Goal: Information Seeking & Learning: Learn about a topic

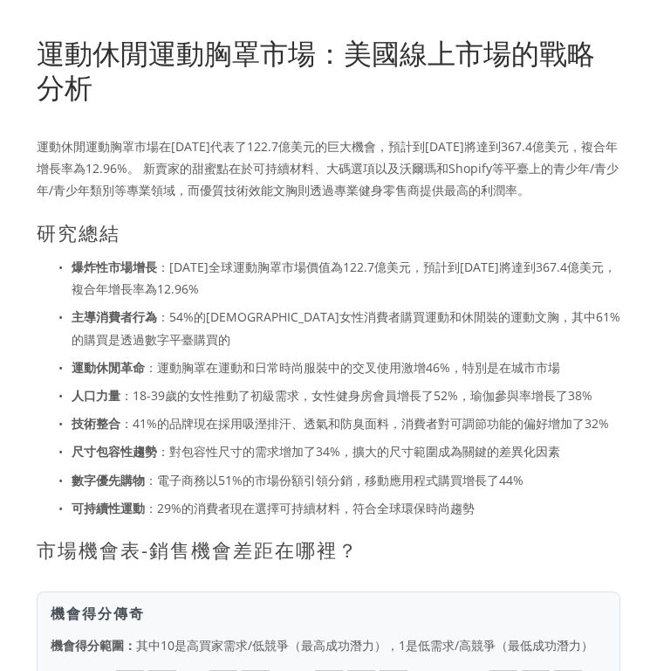
scroll to position [212, 0]
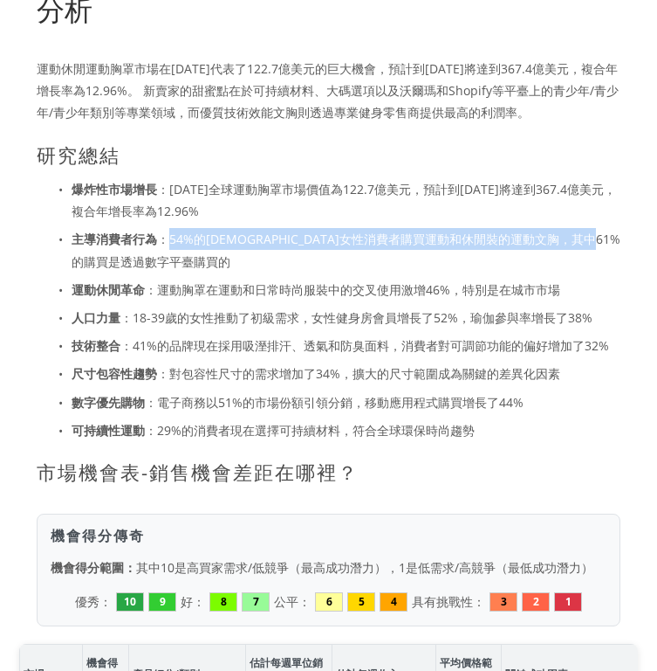
drag, startPoint x: 170, startPoint y: 237, endPoint x: 363, endPoint y: 265, distance: 195.1
click at [364, 265] on p "主導消費者行為 ：54%的[DEMOGRAPHIC_DATA]女性消費者購買運動和休閒裝的運動文胸，其中61%的購買是透過數字平臺購買的" at bounding box center [346, 250] width 549 height 44
click at [363, 265] on p "主導消費者行為 ：54%的[DEMOGRAPHIC_DATA]女性消費者購買運動和休閒裝的運動文胸，其中61%的購買是透過數字平臺購買的" at bounding box center [346, 250] width 549 height 44
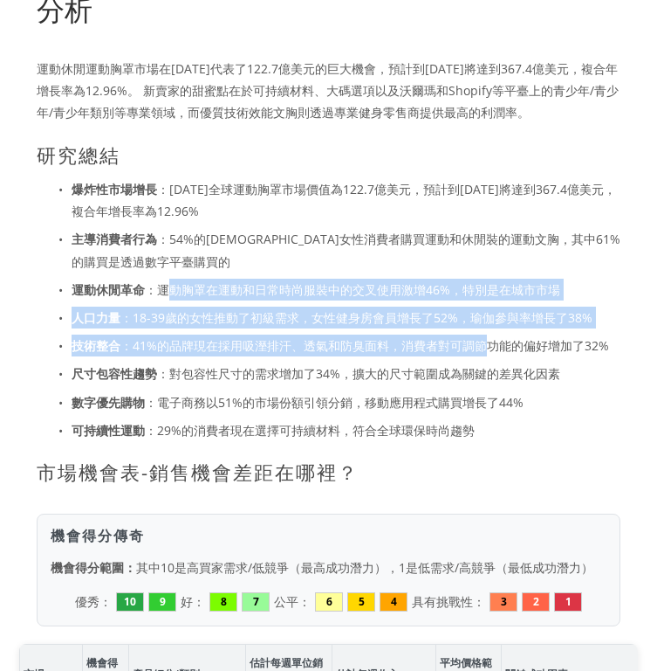
drag, startPoint x: 171, startPoint y: 289, endPoint x: 482, endPoint y: 331, distance: 313.6
click at [482, 331] on ul "爆炸性市場增長 ：[DATE]全球運動胸罩市場價值為122.7億美元，預計到[DATE]將達到367.4億美元，複合年增長率為12.96% 主導消費者行為 ：…" at bounding box center [329, 309] width 584 height 263
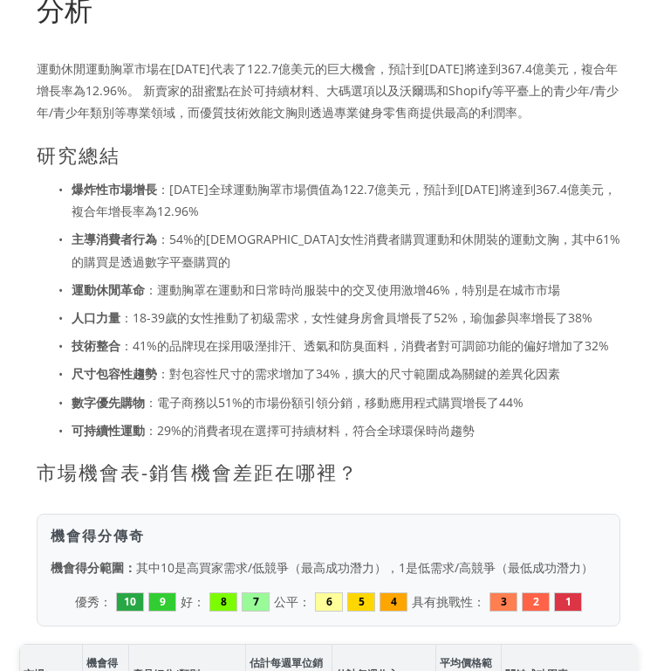
click at [491, 367] on p "尺寸包容性趨勢 ：對包容性尺寸的需求增加了34%，擴大的尺寸範圍成為關鍵的差異化因素" at bounding box center [346, 373] width 549 height 22
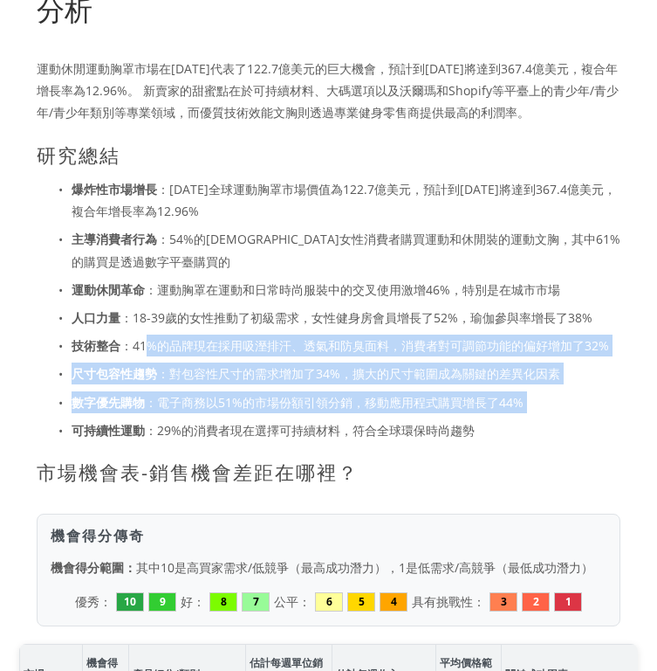
drag, startPoint x: 148, startPoint y: 340, endPoint x: 602, endPoint y: 409, distance: 459.1
click at [602, 409] on ul "爆炸性市場增長 ：[DATE]全球運動胸罩市場價值為122.7億美元，預計到[DATE]將達到367.4億美元，複合年增長率為12.96% 主導消費者行為 ：…" at bounding box center [329, 309] width 584 height 263
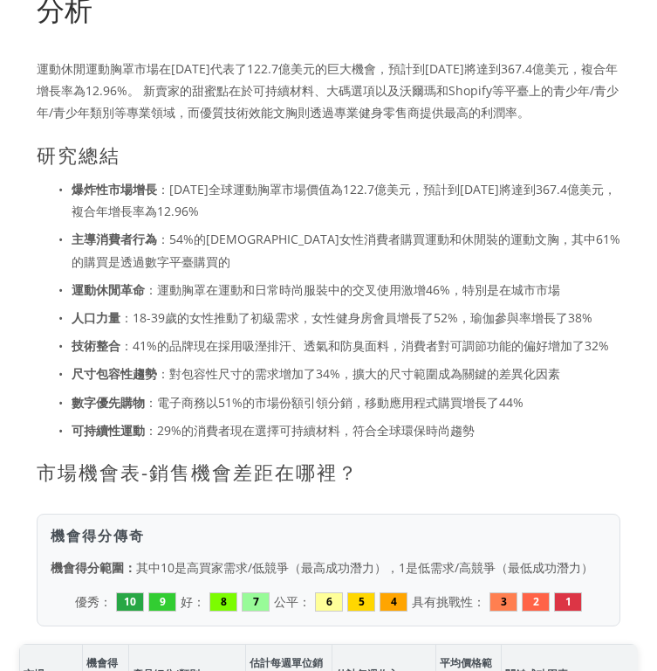
click at [602, 409] on ul "爆炸性市場增長 ：[DATE]全球運動胸罩市場價值為122.7億美元，預計到[DATE]將達到367.4億美元，複合年增長率為12.96% 主導消費者行為 ：…" at bounding box center [329, 309] width 584 height 263
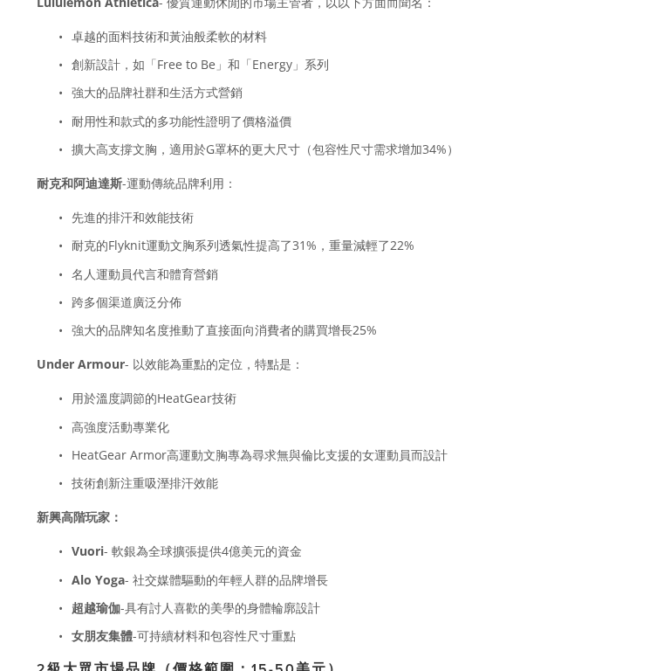
scroll to position [2788, 0]
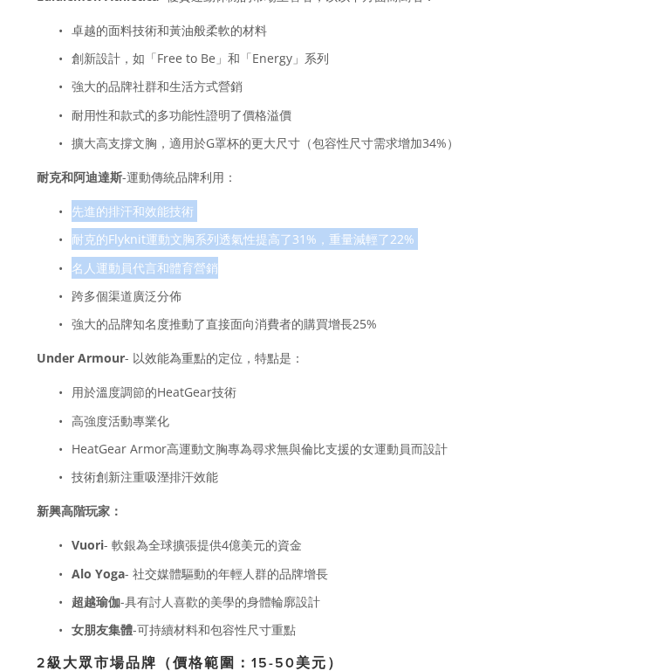
drag, startPoint x: 76, startPoint y: 215, endPoint x: 261, endPoint y: 277, distance: 195.2
click at [261, 277] on ul "先進的排汗和效能技術 耐克的Flyknit運動文胸系列透氣性提高了31%，重量減輕了22% 名人運動員代言和體育營銷 跨多個渠道廣泛分佈 強大的品牌知名度推動…" at bounding box center [329, 267] width 584 height 134
click at [261, 277] on p "名人運動員代言和體育營銷" at bounding box center [346, 268] width 549 height 22
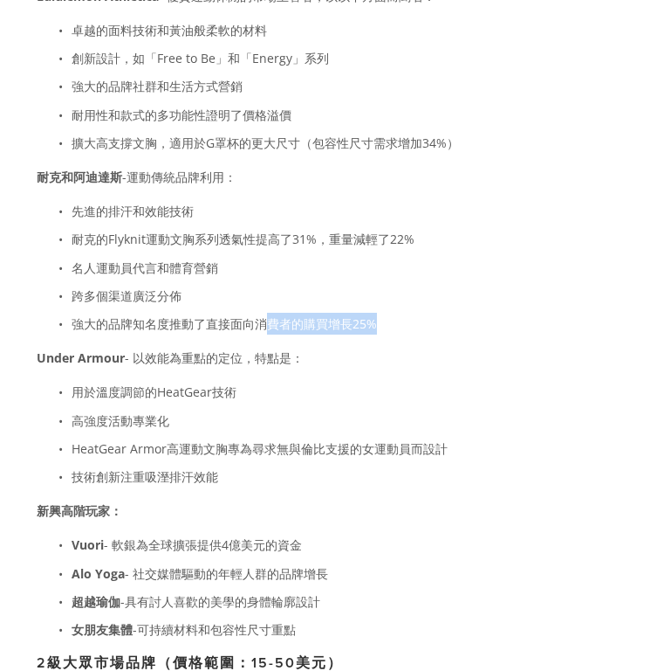
drag, startPoint x: 403, startPoint y: 326, endPoint x: 274, endPoint y: 344, distance: 130.5
click at [308, 402] on p "用於溫度調節的HeatGear技術" at bounding box center [346, 392] width 549 height 22
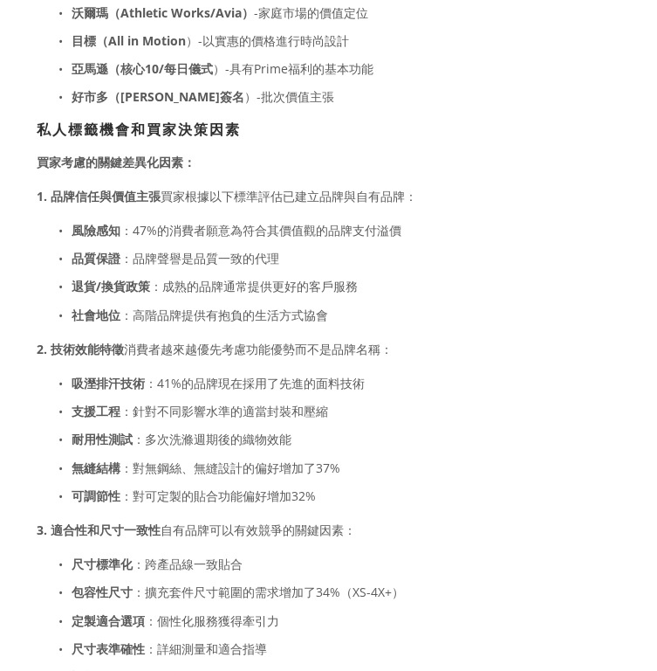
scroll to position [3658, 0]
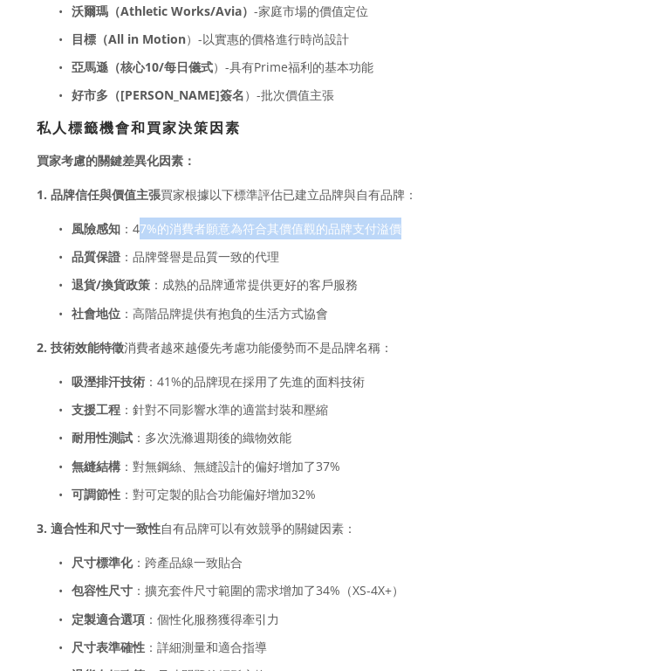
drag, startPoint x: 137, startPoint y: 228, endPoint x: 477, endPoint y: 236, distance: 339.7
click at [477, 236] on p "風險感知 ：47%的消費者願意為符合其價值觀的品牌支付溢價" at bounding box center [346, 228] width 549 height 22
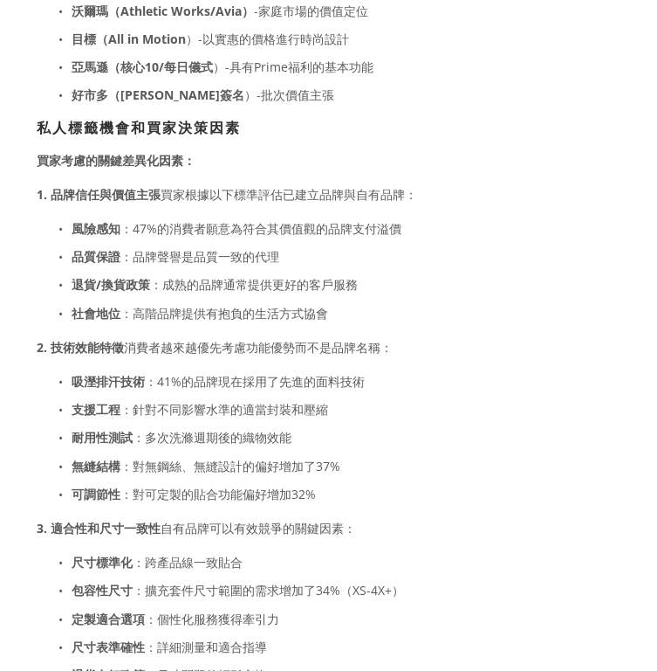
click at [65, 192] on strong "1. 品牌信任與價值主張" at bounding box center [99, 194] width 124 height 17
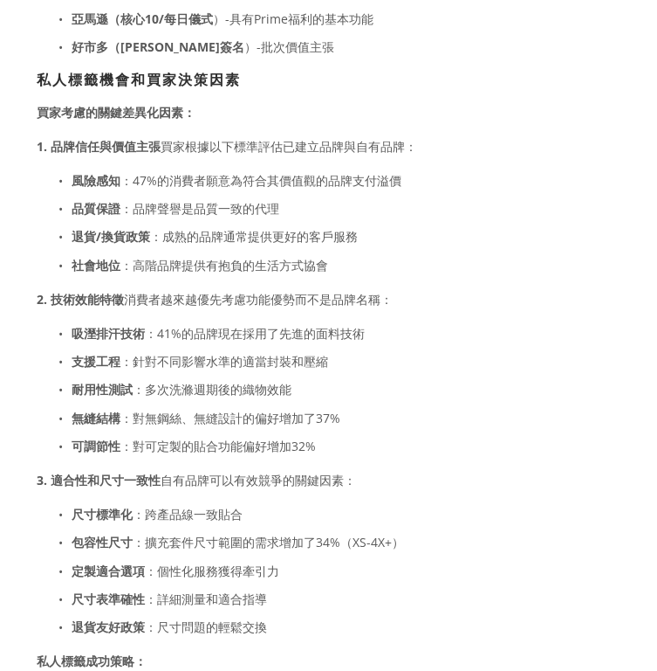
scroll to position [3717, 0]
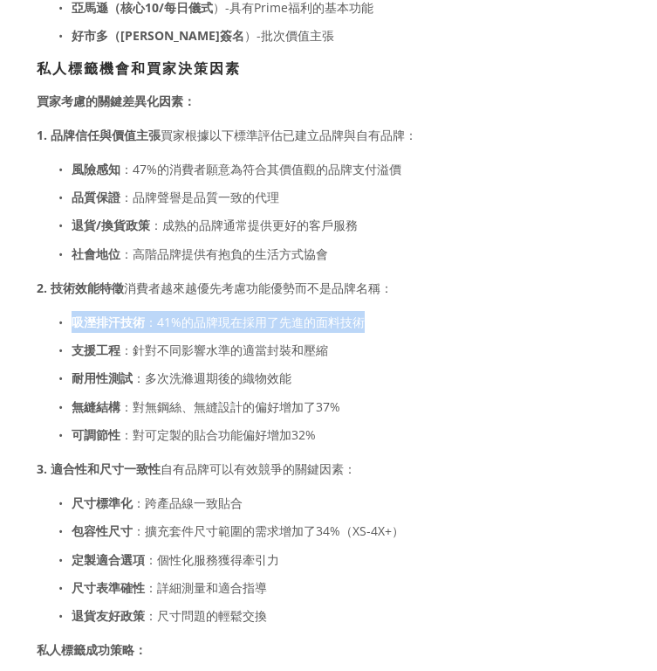
drag, startPoint x: 78, startPoint y: 322, endPoint x: 422, endPoint y: 329, distance: 344.1
click at [422, 329] on p "吸溼排汗技術 ：41%的品牌現在採用了先進的面料技術" at bounding box center [346, 322] width 549 height 22
drag, startPoint x: 403, startPoint y: 320, endPoint x: 24, endPoint y: 312, distance: 379.9
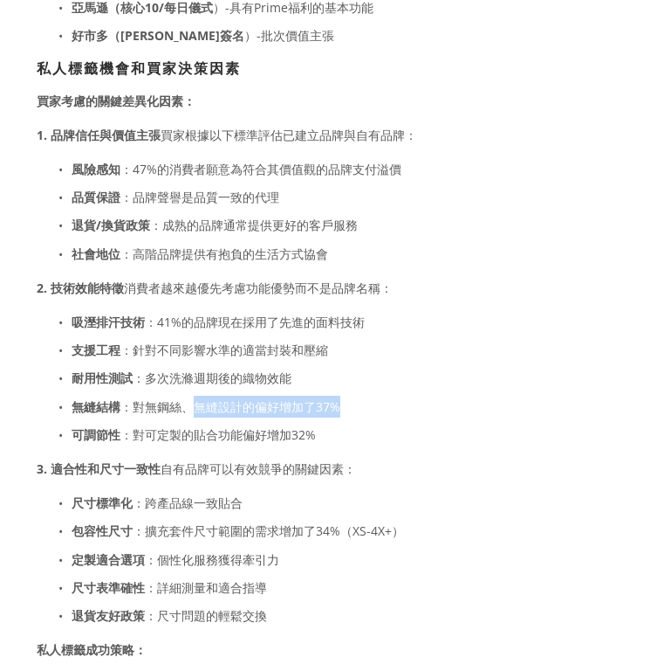
drag, startPoint x: 347, startPoint y: 414, endPoint x: 194, endPoint y: 414, distance: 152.8
click at [194, 414] on p "無縫結構 ：對無鋼絲、無縫設計的偏好增加了37%" at bounding box center [346, 406] width 549 height 22
click at [248, 441] on p "可調節性 ：對可定製的貼合功能偏好增加32%" at bounding box center [346, 434] width 549 height 22
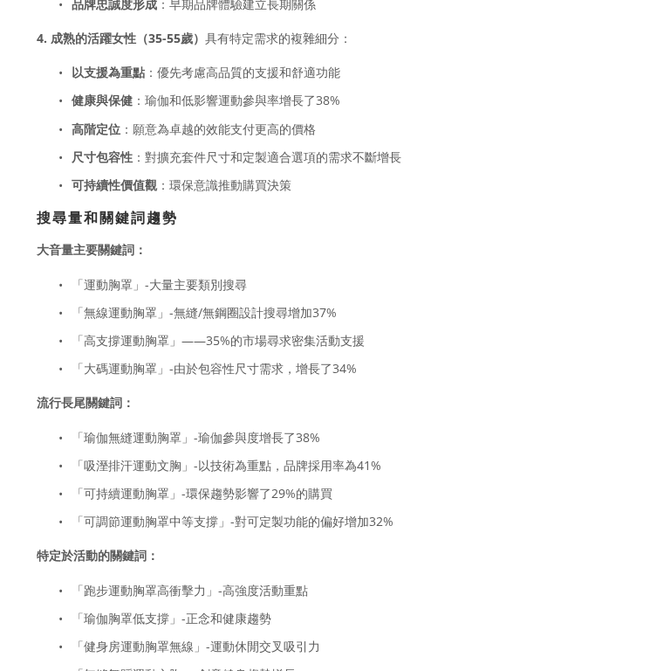
scroll to position [6948, 0]
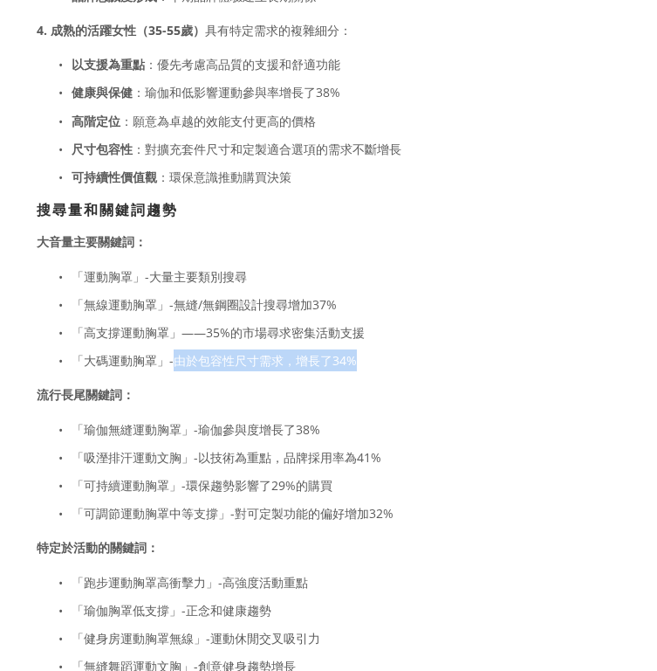
drag, startPoint x: 172, startPoint y: 320, endPoint x: 368, endPoint y: 326, distance: 196.5
click at [368, 349] on p "「大碼運動胸罩」-由於包容性尺寸需求，增長了34%" at bounding box center [346, 360] width 549 height 22
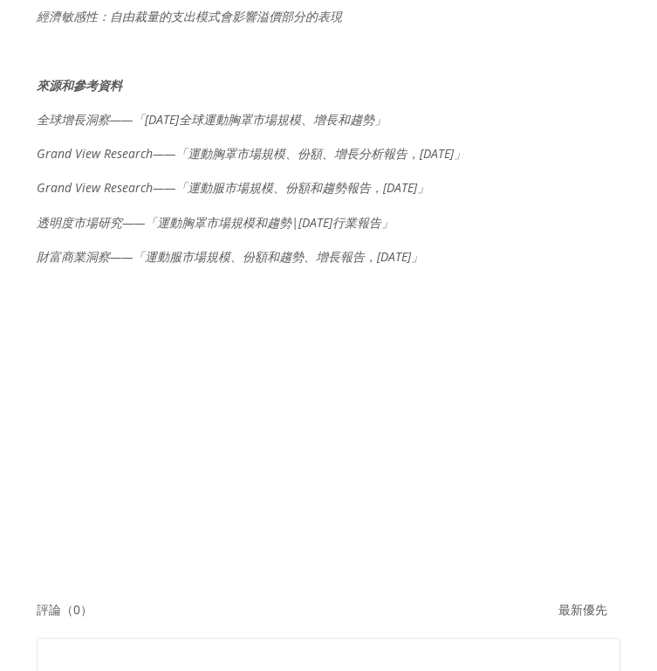
scroll to position [10545, 0]
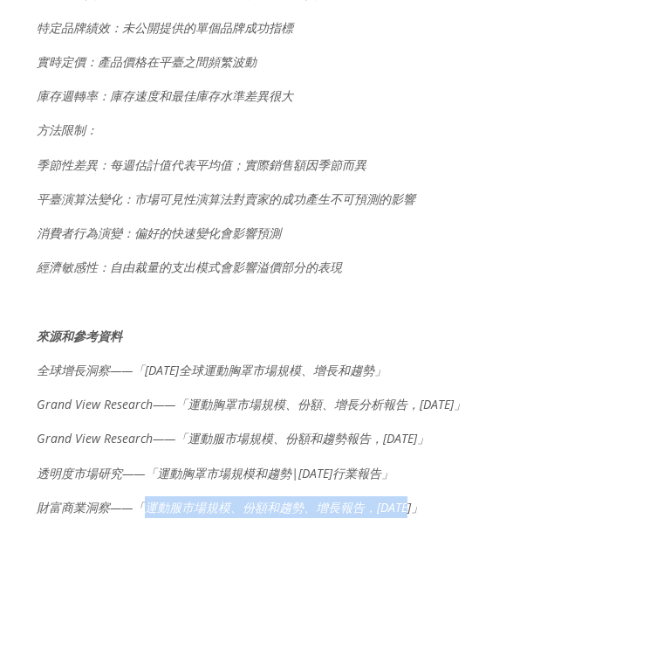
drag, startPoint x: 150, startPoint y: 446, endPoint x: 415, endPoint y: 441, distance: 264.6
click at [415, 499] on em "財富商業洞察——「運動服市場規模、份額和趨勢、增長報告，[DATE]」" at bounding box center [230, 507] width 387 height 17
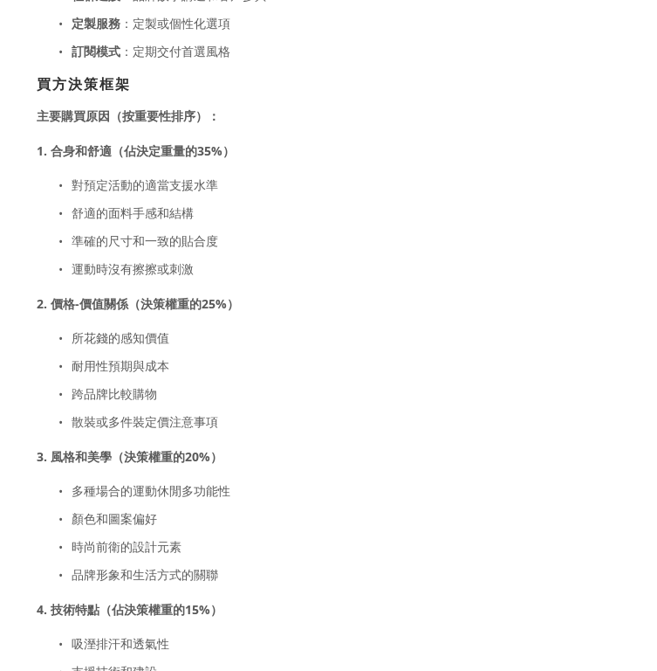
scroll to position [4863, 0]
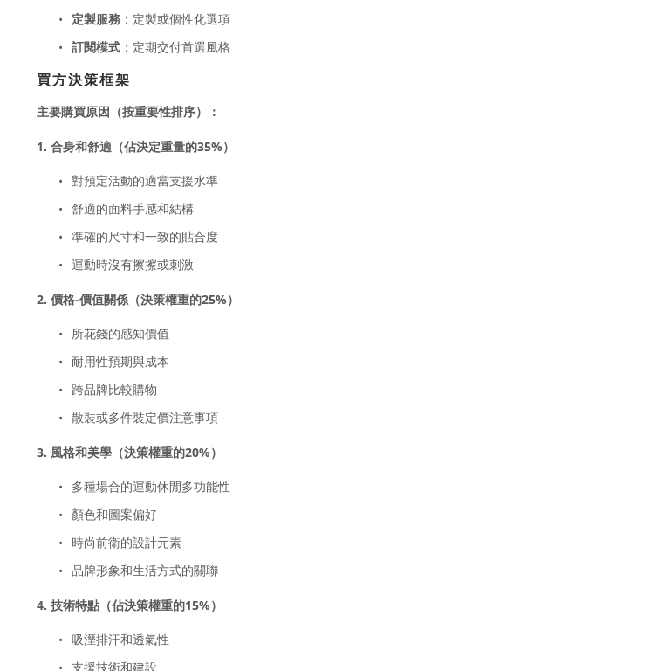
click at [244, 326] on p "所花錢的感知價值" at bounding box center [346, 333] width 549 height 22
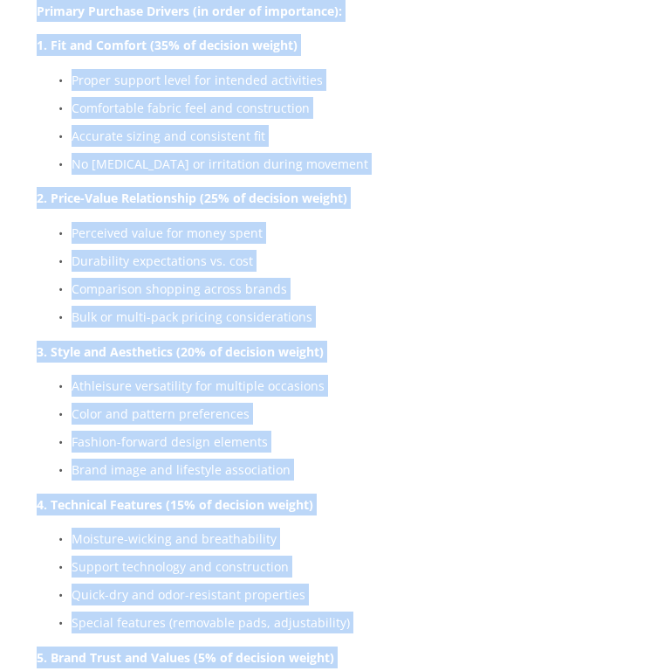
scroll to position [5935, 0]
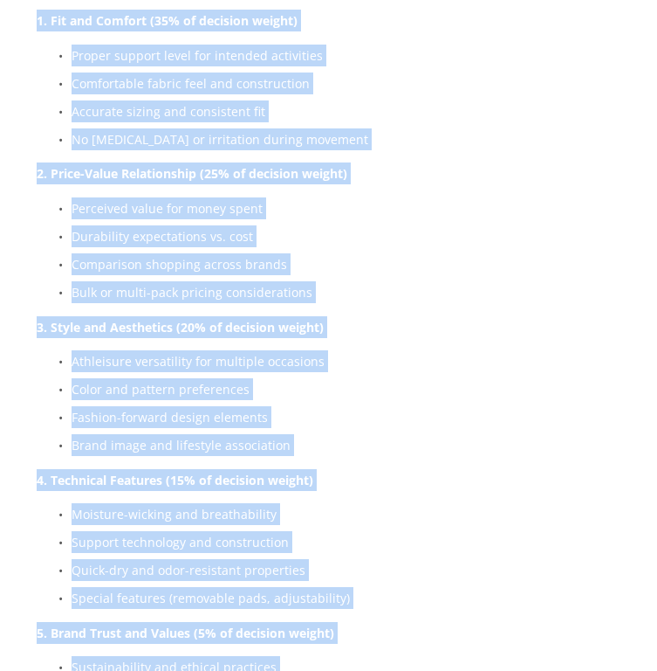
drag, startPoint x: 37, startPoint y: 232, endPoint x: 395, endPoint y: 606, distance: 517.4
click at [395, 606] on div "What Are Athleisure Sports Bras? Athleisure sports bras represent the convergen…" at bounding box center [329, 338] width 584 height 7356
copy div "Buyer Decision Framework Primary Purchase Drivers (in order of importance): 1. …"
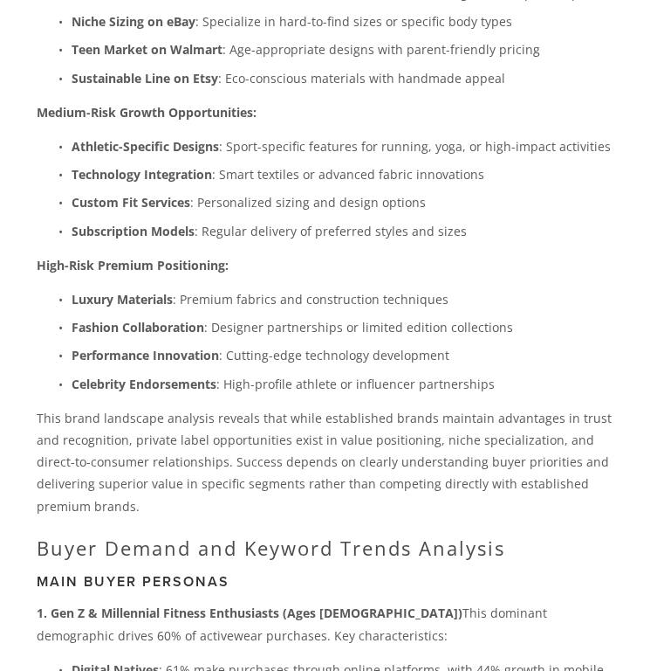
scroll to position [6861, 0]
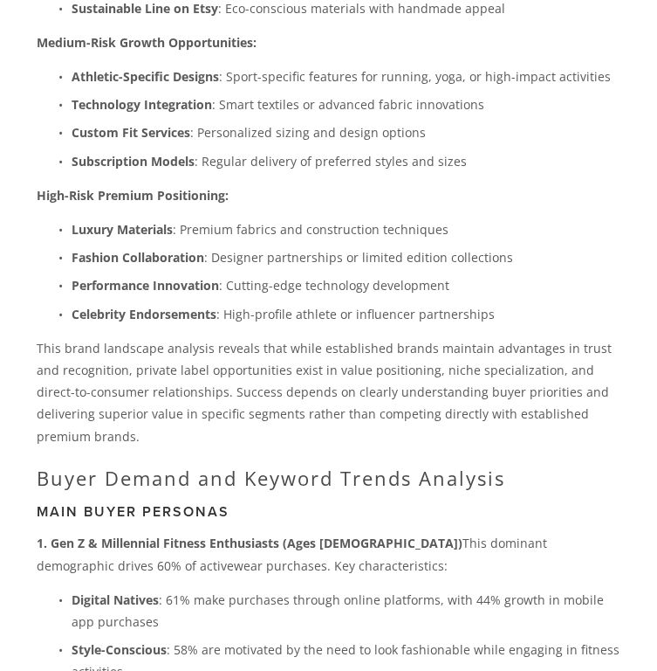
click at [412, 371] on html "eBay research is easy with ZIK advanced analytics. Try it now About Categories …" at bounding box center [328, 377] width 657 height 14477
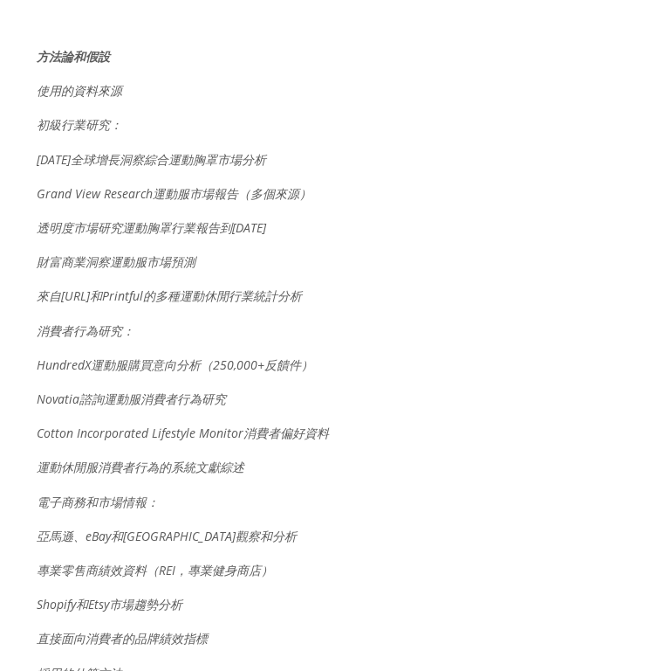
scroll to position [8844, 0]
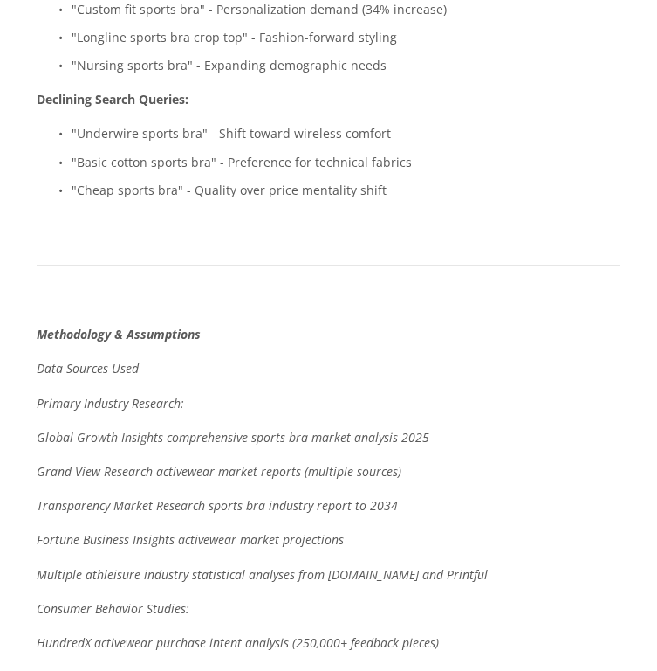
scroll to position [9751, 0]
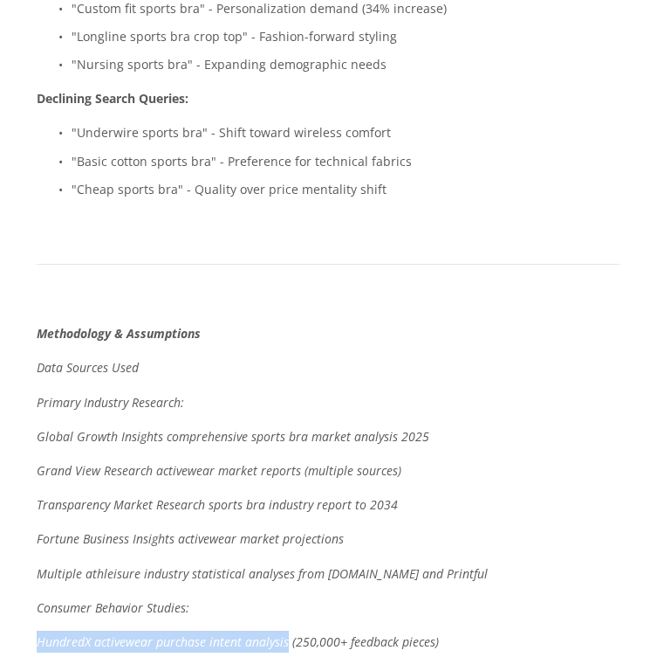
drag, startPoint x: 36, startPoint y: 340, endPoint x: 282, endPoint y: 343, distance: 246.2
copy em "HundredX activewear purchase intent analysis"
click at [132, 667] on em "Novatia Consulting sportswear consumer behavior research" at bounding box center [200, 675] width 327 height 17
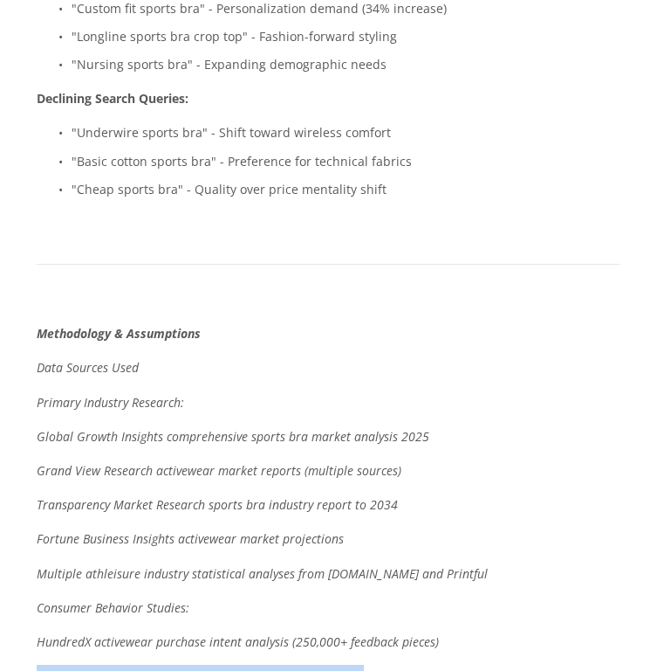
drag, startPoint x: 35, startPoint y: 371, endPoint x: 365, endPoint y: 382, distance: 330.2
copy em "Novatia Consulting sportswear consumer behavior research"
drag, startPoint x: 387, startPoint y: 407, endPoint x: 24, endPoint y: 410, distance: 362.3
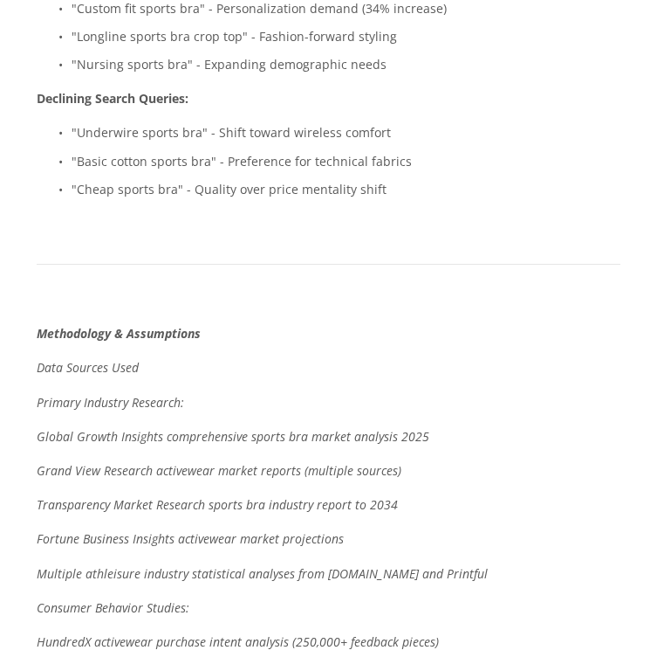
copy em "Cotton Incorporated Lifestyle Monitor consumer preference data"
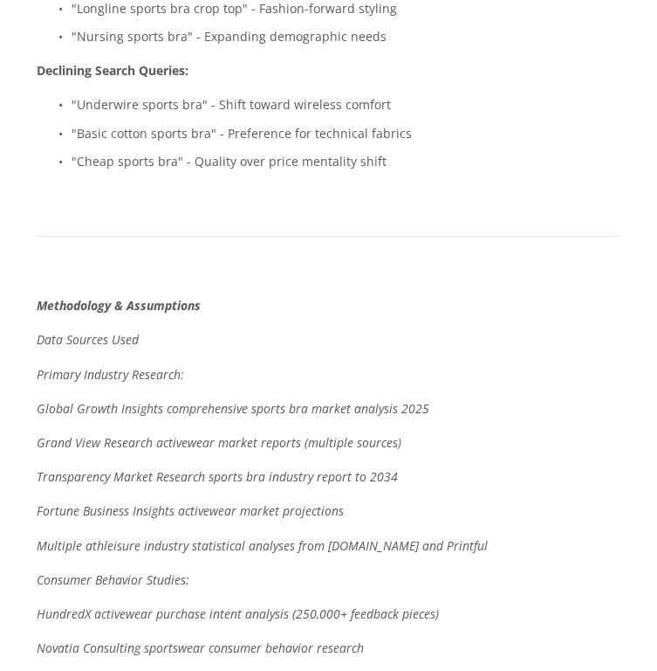
scroll to position [9784, 0]
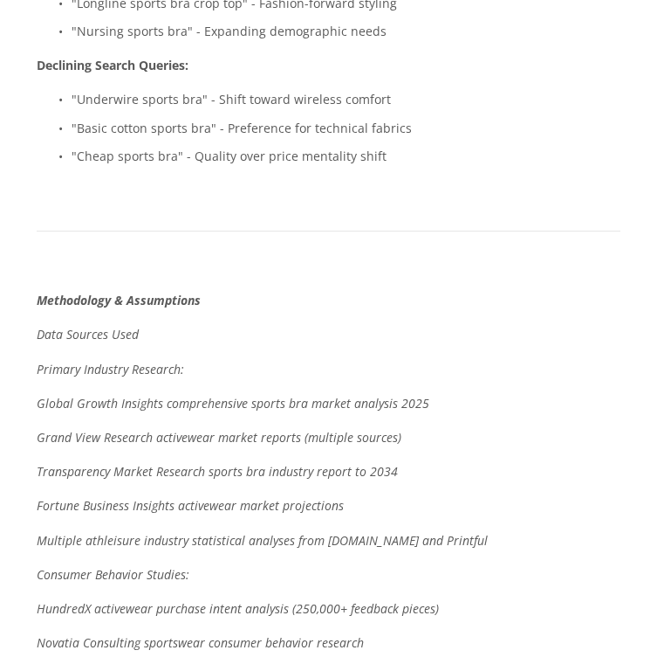
drag, startPoint x: 41, startPoint y: 411, endPoint x: 403, endPoint y: 416, distance: 362.3
drag, startPoint x: 403, startPoint y: 416, endPoint x: 36, endPoint y: 406, distance: 367.7
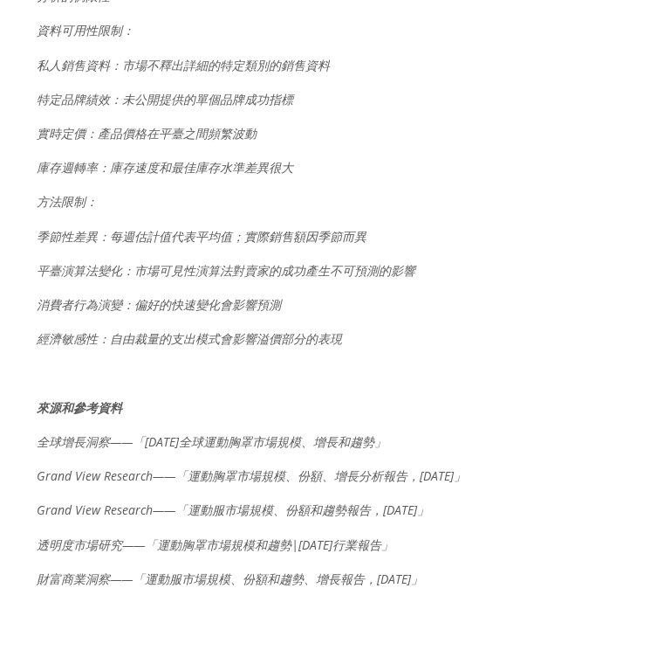
scroll to position [10558, 0]
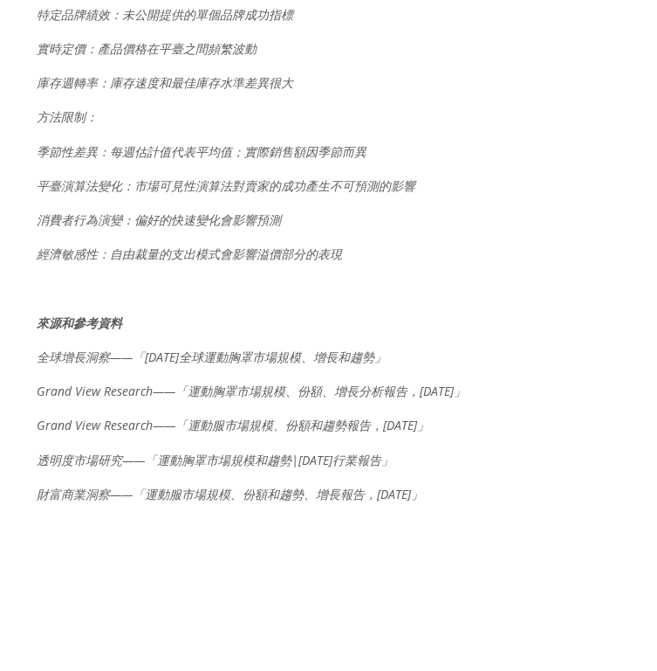
click at [188, 451] on em "透明度市場研究——「運動胸罩市場規模和趨勢|[DATE]行業報告」" at bounding box center [215, 459] width 357 height 17
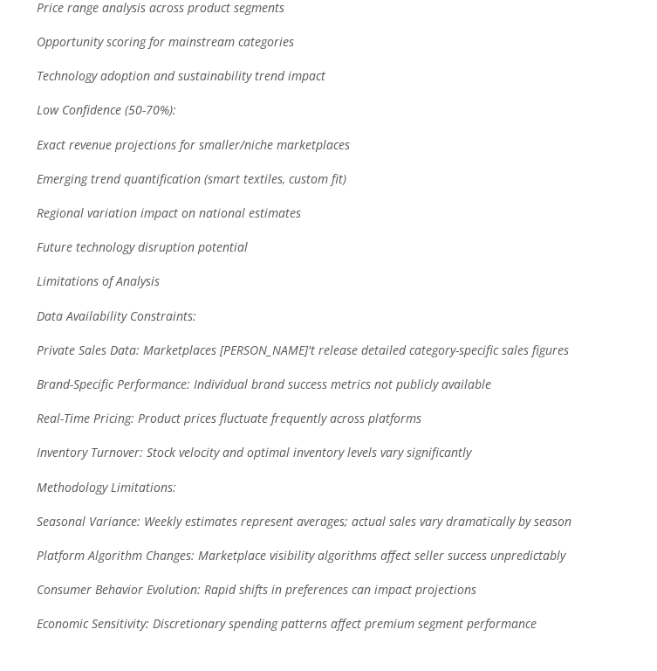
scroll to position [11389, 0]
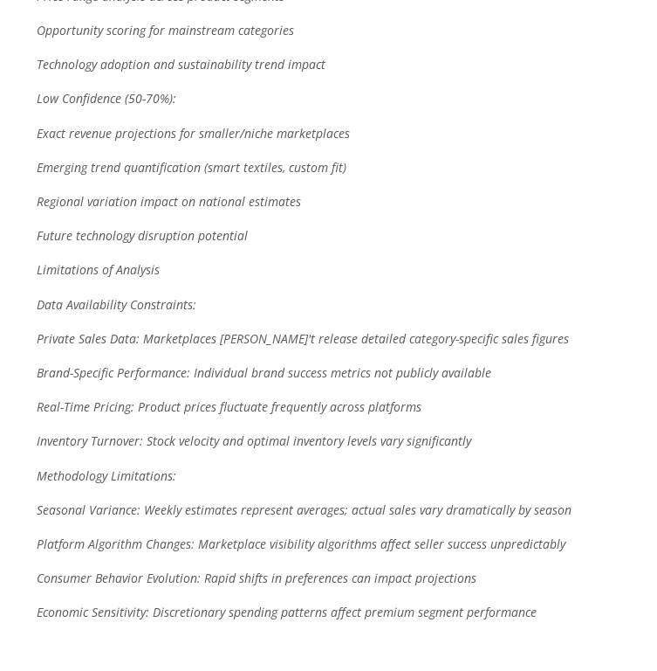
drag, startPoint x: 222, startPoint y: 509, endPoint x: 533, endPoint y: 511, distance: 310.8
copy em "ports Bra Market Size & Trends | Industry Report to 2034"
drag, startPoint x: 189, startPoint y: 542, endPoint x: 516, endPoint y: 542, distance: 326.5
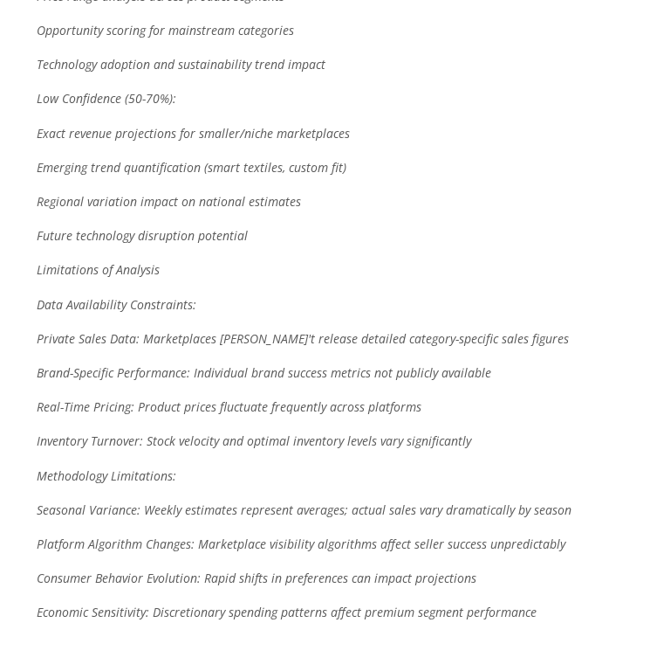
copy em "Activewear Market Size, Share & Trends, Growth Report, 2032"
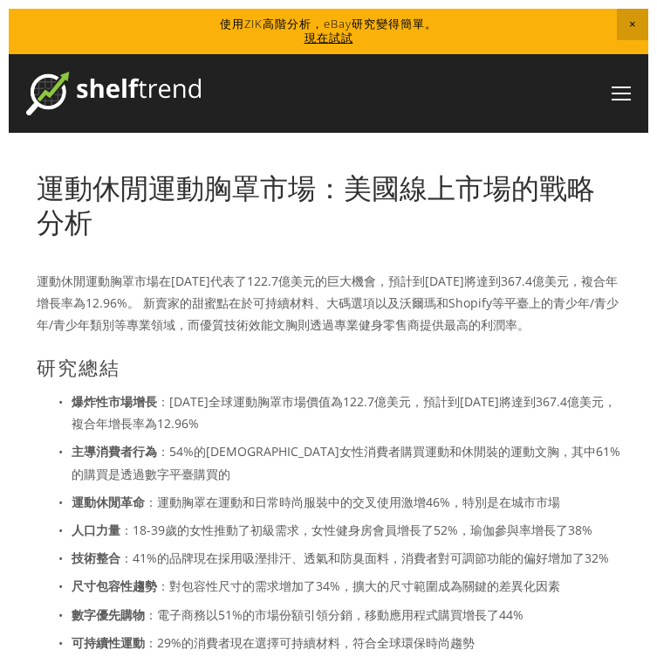
scroll to position [30, 0]
